Goal: Task Accomplishment & Management: Complete application form

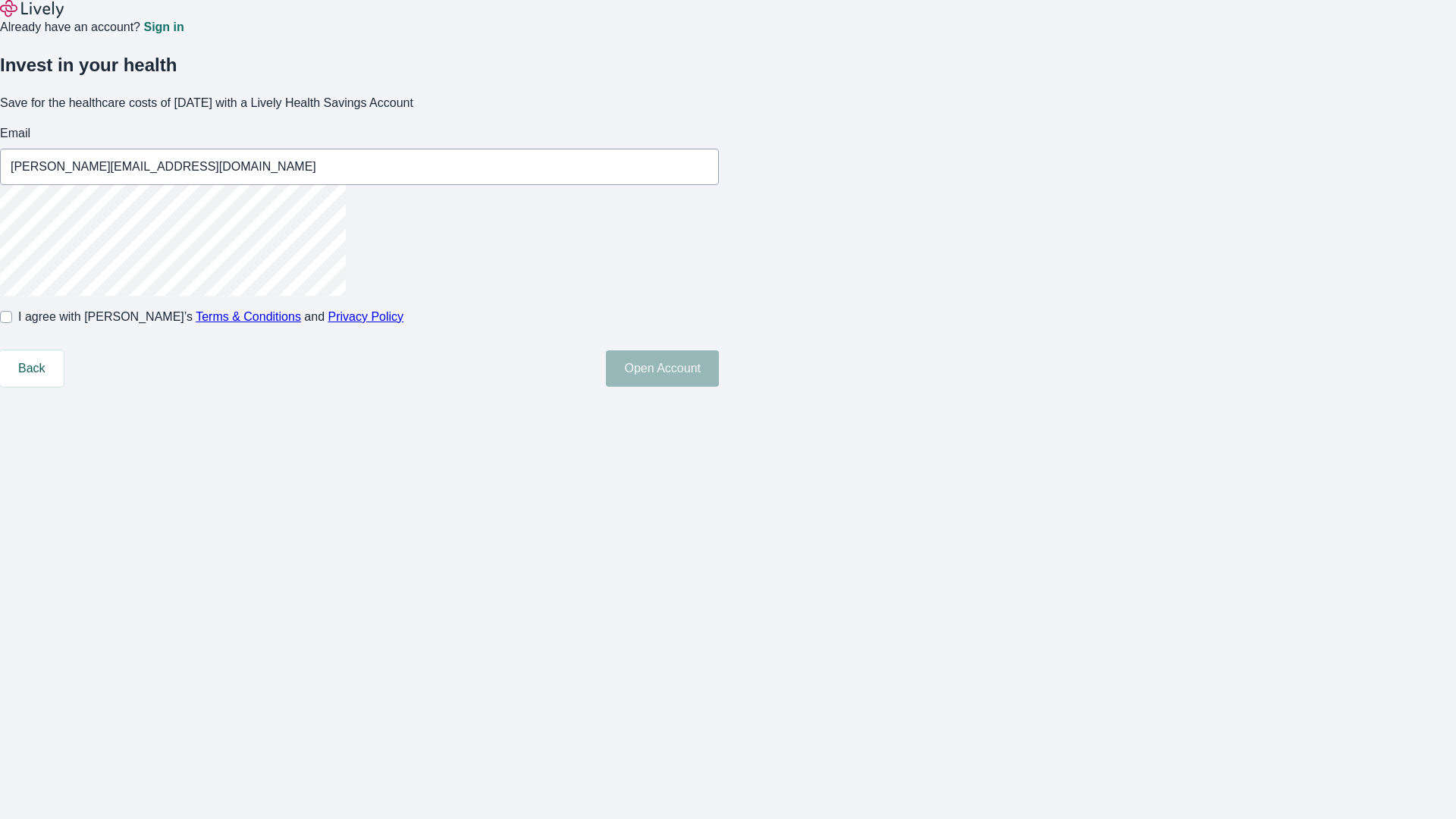
click at [12, 323] on input "I agree with Lively’s Terms & Conditions and Privacy Policy" at bounding box center [6, 317] width 12 height 12
checkbox input "true"
click at [719, 387] on button "Open Account" at bounding box center [662, 367] width 113 height 36
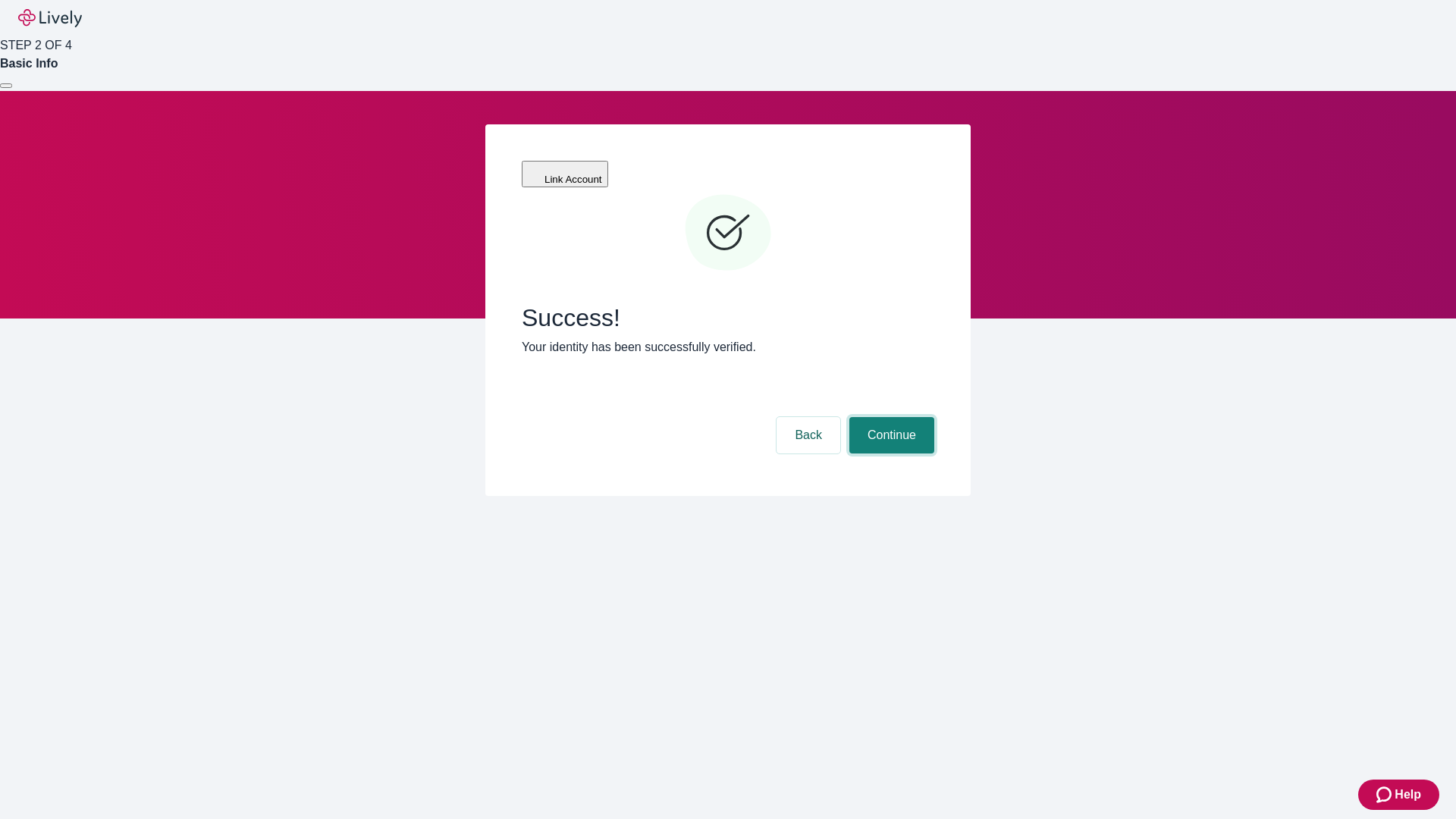
click at [889, 417] on button "Continue" at bounding box center [892, 435] width 85 height 36
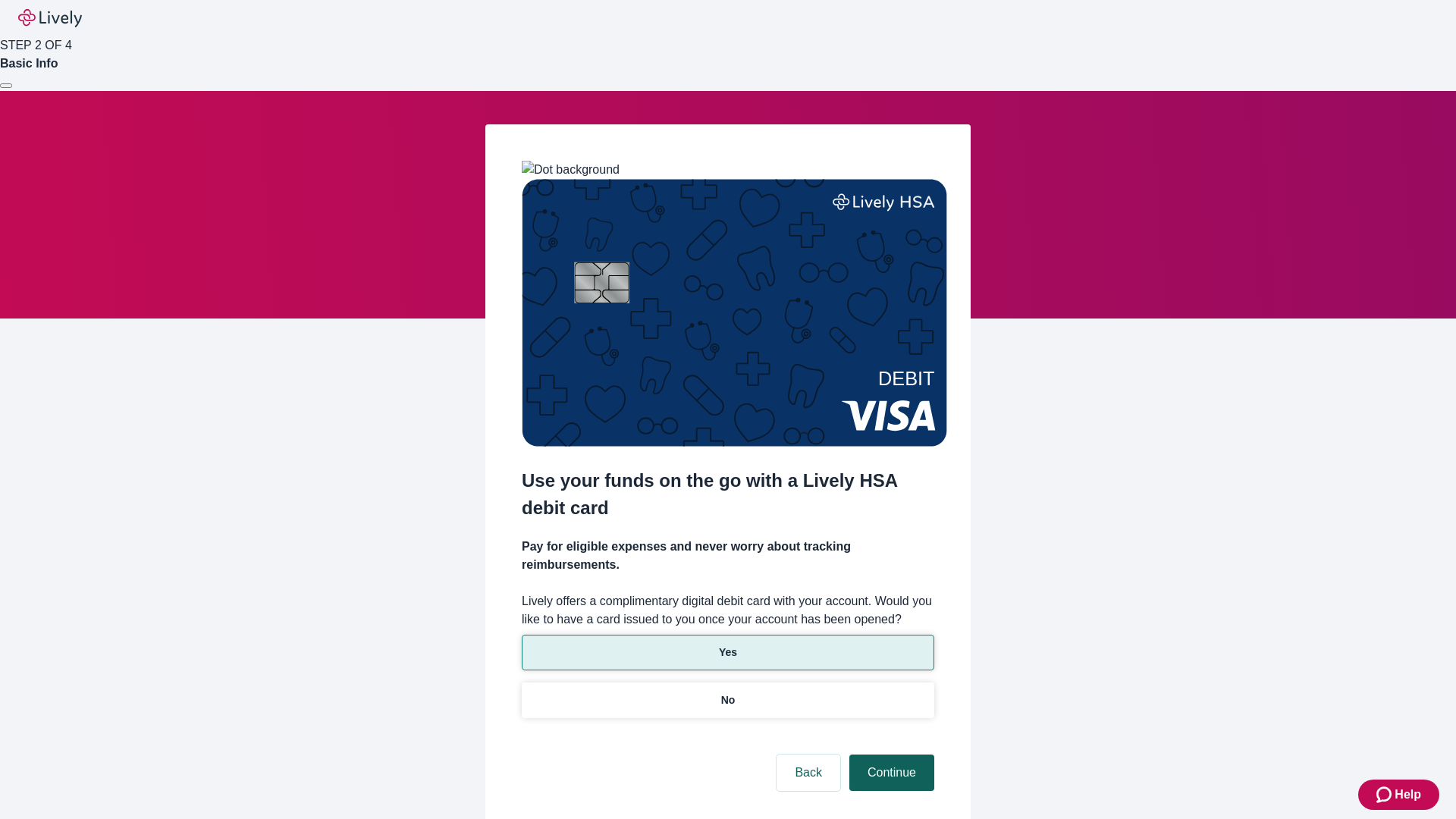
click at [728, 644] on p "Yes" at bounding box center [728, 652] width 18 height 16
click at [889, 754] on button "Continue" at bounding box center [892, 772] width 85 height 36
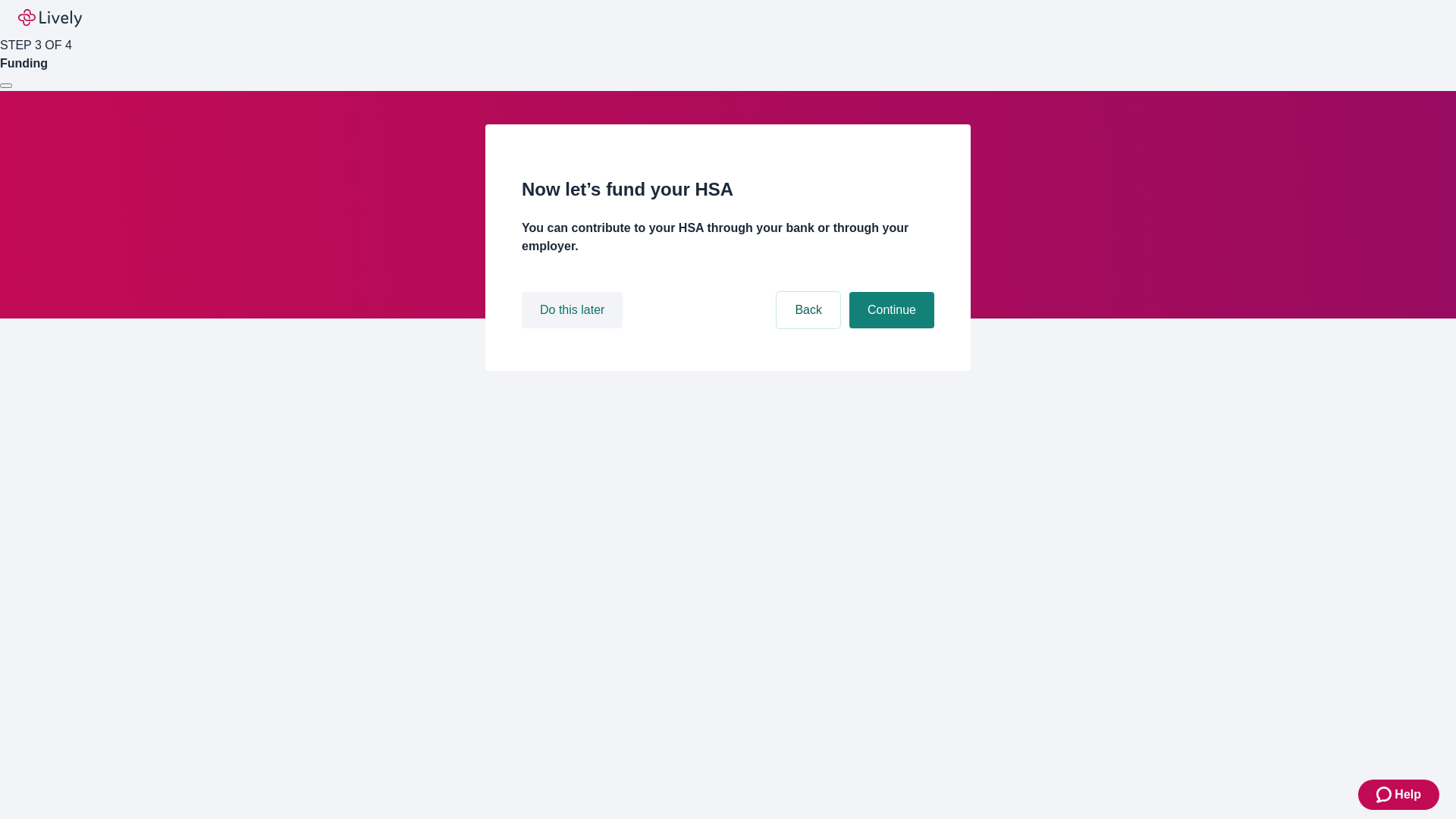
click at [574, 329] on button "Do this later" at bounding box center [572, 309] width 101 height 36
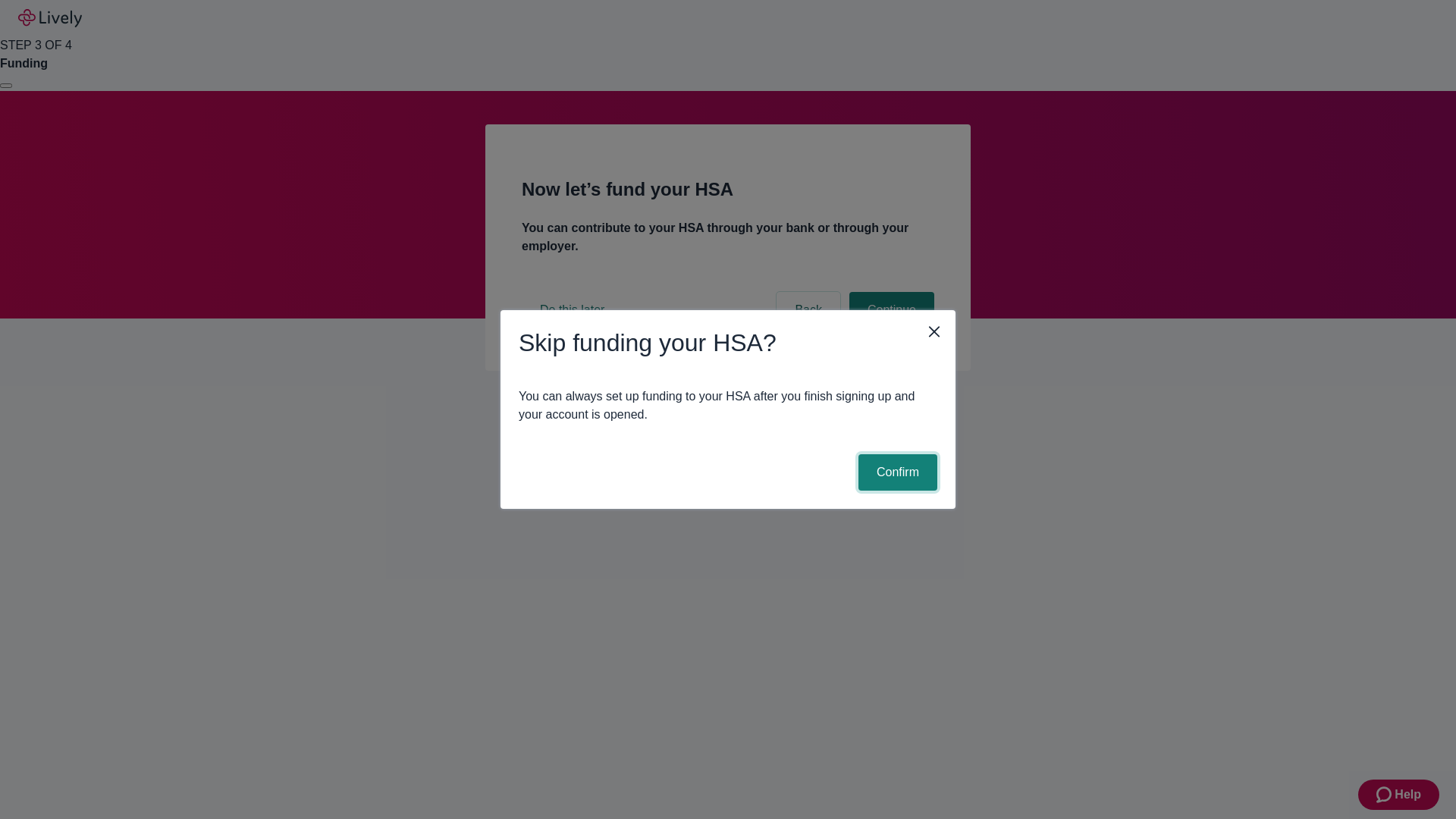
click at [896, 473] on button "Confirm" at bounding box center [897, 472] width 78 height 36
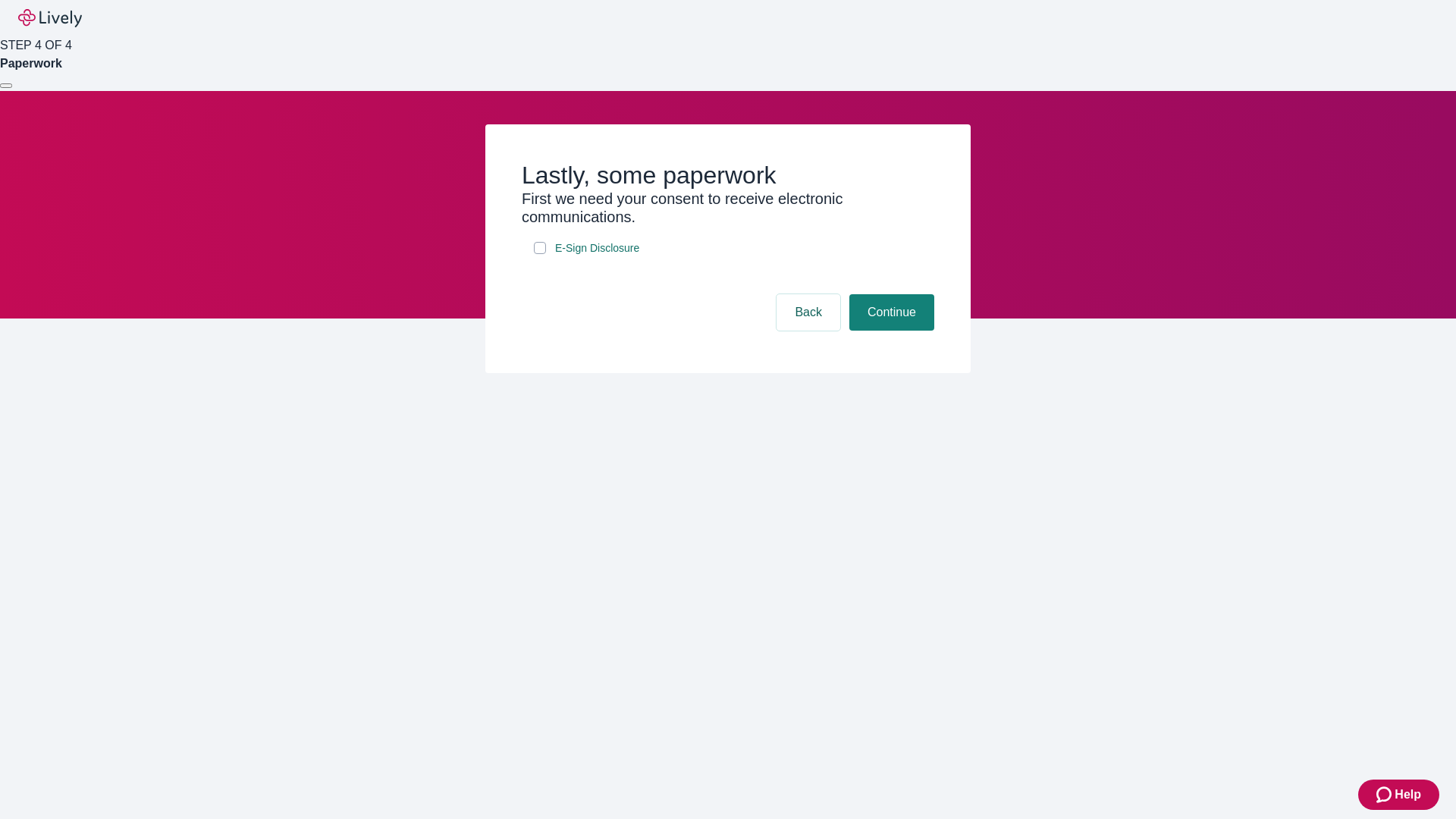
click at [540, 254] on input "E-Sign Disclosure" at bounding box center [539, 247] width 12 height 12
checkbox input "true"
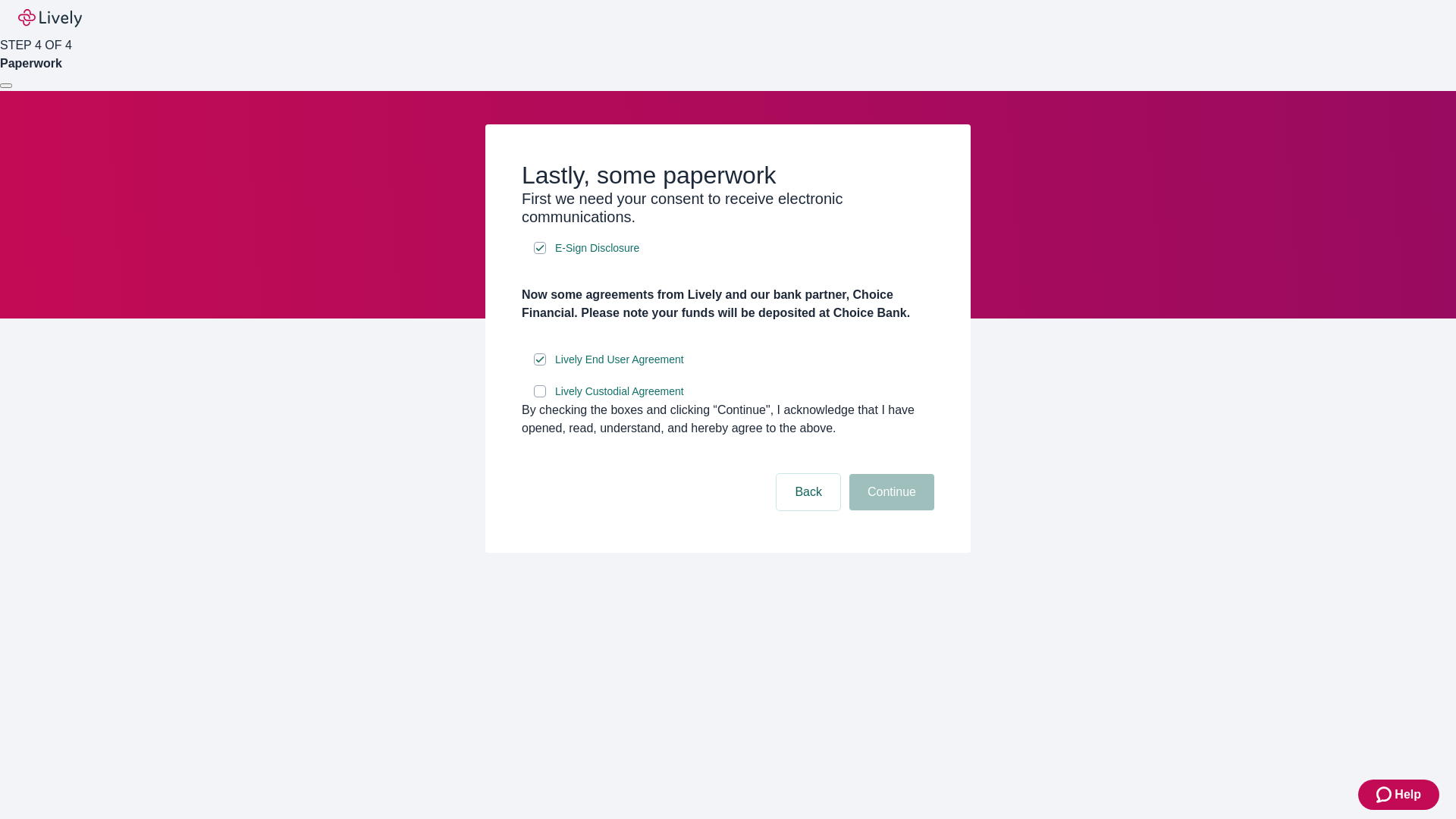
click at [540, 397] on input "Lively Custodial Agreement" at bounding box center [539, 391] width 12 height 12
checkbox input "true"
click at [889, 511] on button "Continue" at bounding box center [892, 491] width 85 height 36
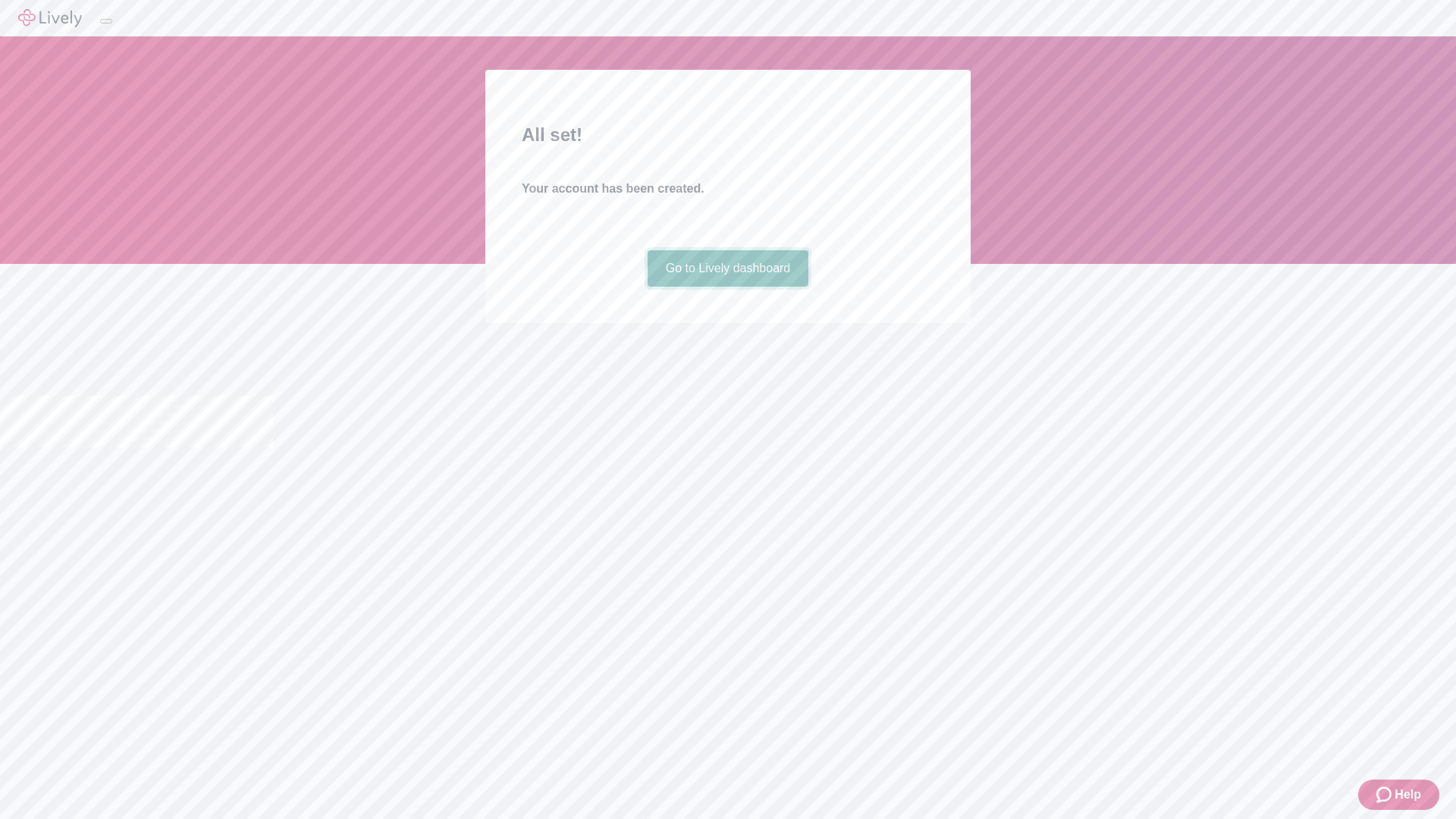
click at [728, 286] on link "Go to Lively dashboard" at bounding box center [728, 268] width 162 height 36
